Goal: Transaction & Acquisition: Purchase product/service

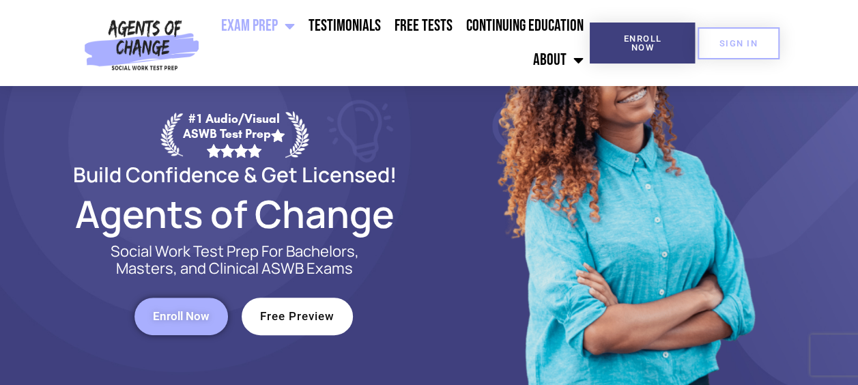
scroll to position [205, 0]
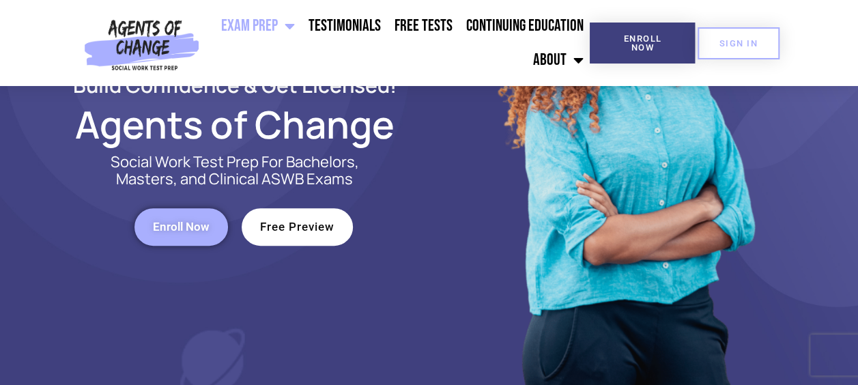
click at [178, 228] on span "Enroll Now" at bounding box center [181, 227] width 57 height 12
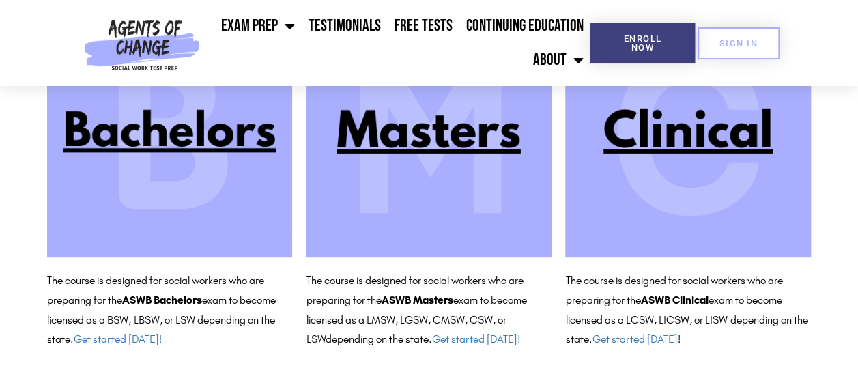
scroll to position [217, 0]
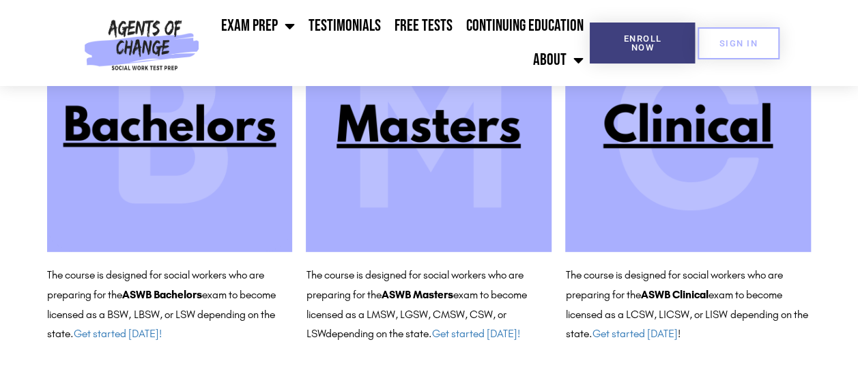
click at [715, 154] on img at bounding box center [688, 129] width 246 height 246
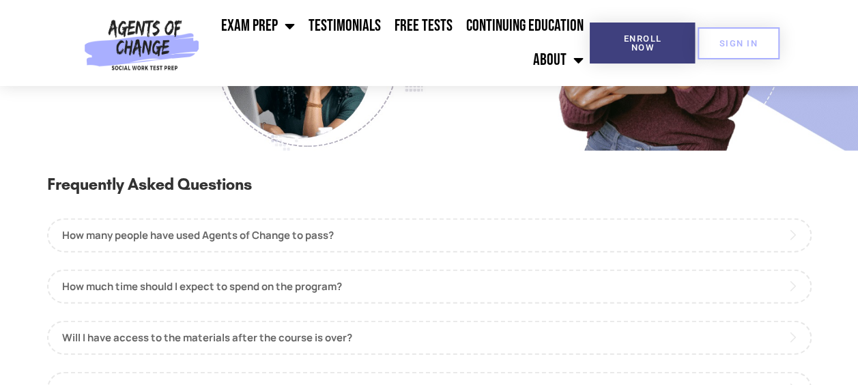
scroll to position [1433, 0]
